Goal: Task Accomplishment & Management: Complete application form

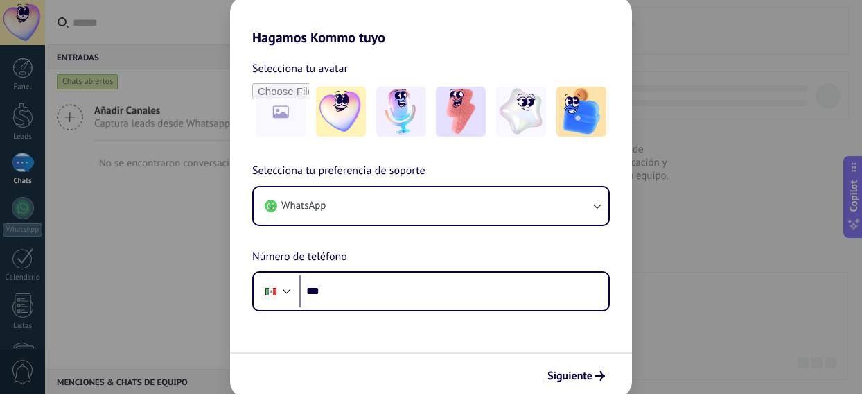
click at [668, 311] on div "Hagamos Kommo tuyo Selecciona tu avatar Selecciona tu preferencia de soporte Wh…" at bounding box center [431, 197] width 862 height 394
click at [587, 362] on div "Siguiente" at bounding box center [431, 375] width 402 height 46
click at [587, 374] on span "Siguiente" at bounding box center [570, 376] width 45 height 10
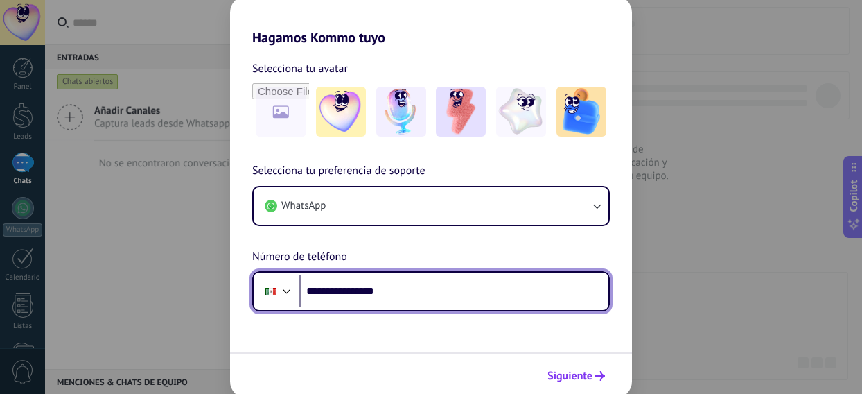
type input "**********"
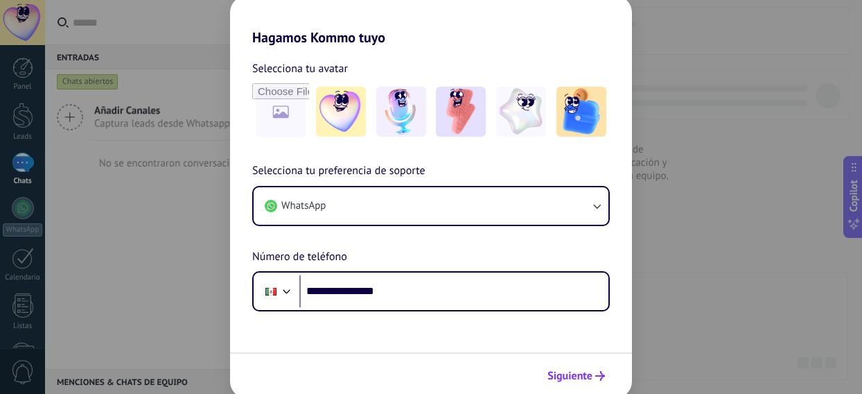
click at [563, 375] on span "Siguiente" at bounding box center [570, 376] width 45 height 10
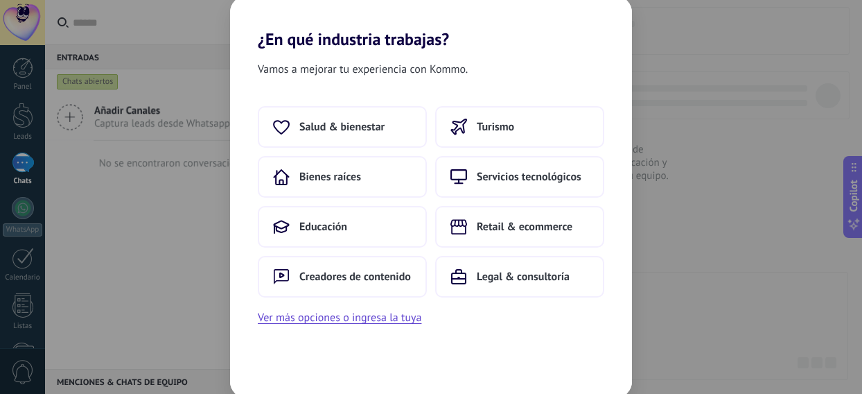
click at [711, 391] on div "¿En qué industria trabajas? Vamos a mejorar tu experiencia con Kommo. Salud & b…" at bounding box center [431, 197] width 862 height 394
